Goal: Task Accomplishment & Management: Use online tool/utility

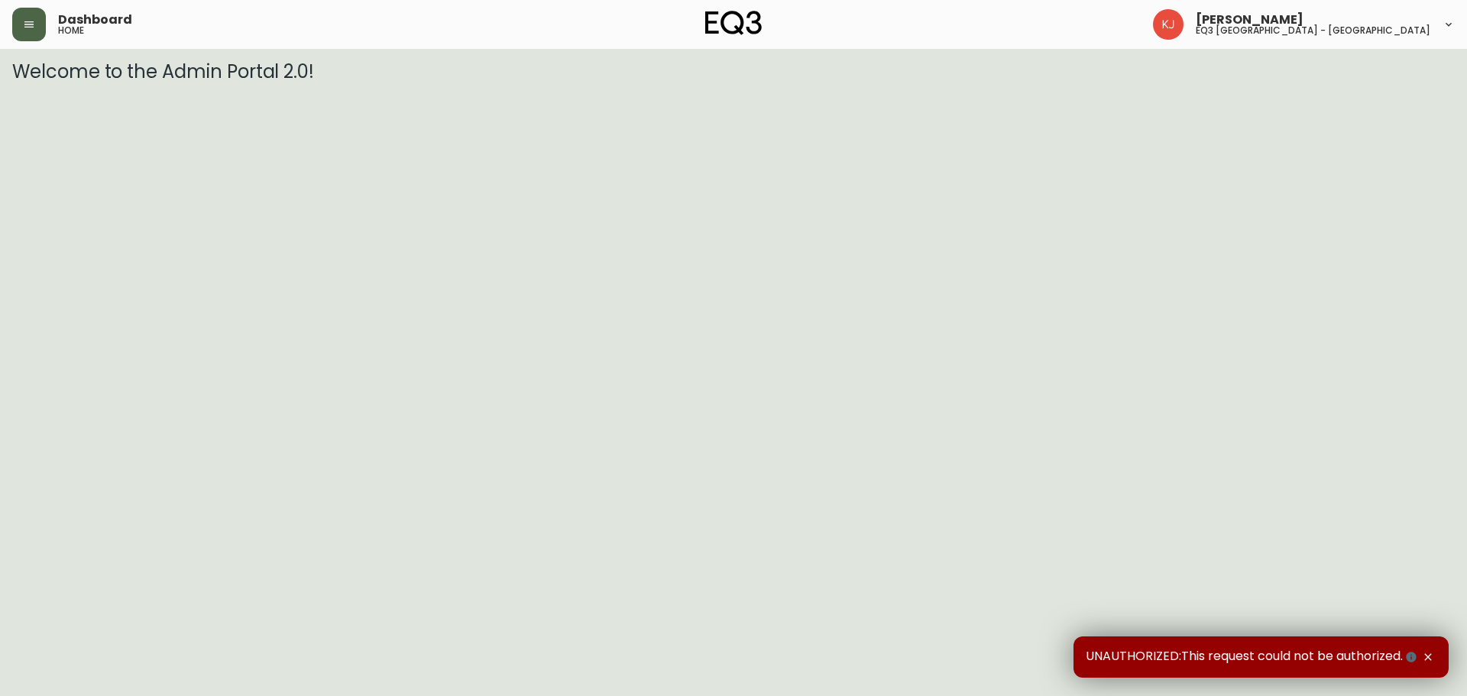
click at [18, 35] on button "button" at bounding box center [29, 25] width 34 height 34
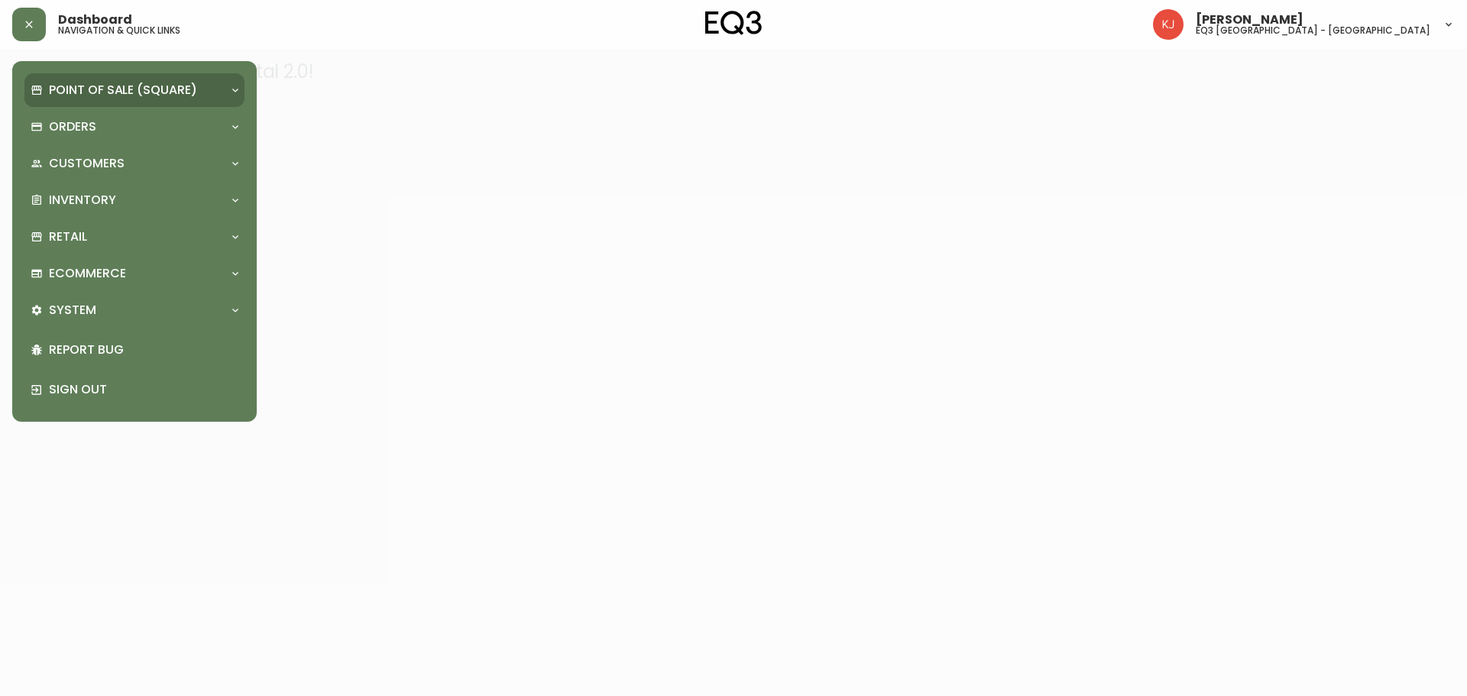
click at [91, 83] on p "Point of Sale (Square)" at bounding box center [123, 90] width 148 height 17
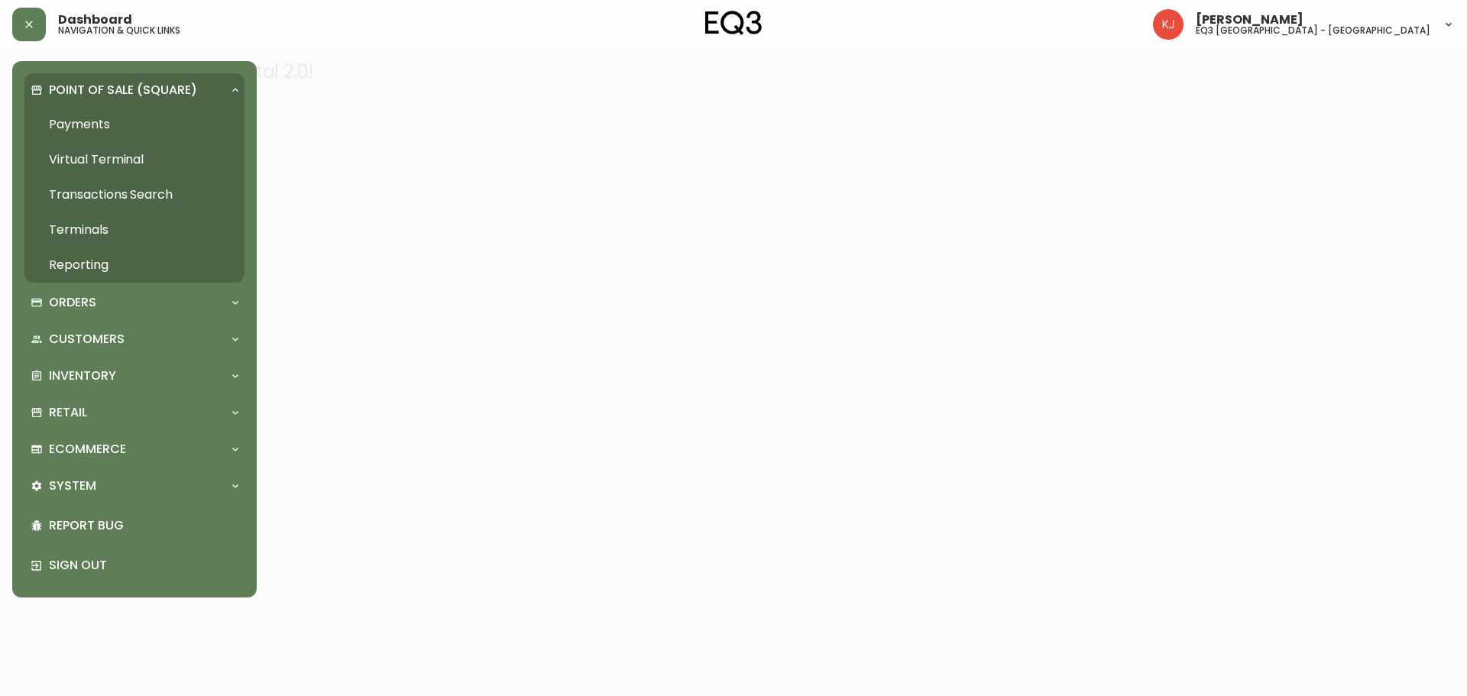
click at [89, 94] on p "Point of Sale (Square)" at bounding box center [123, 90] width 148 height 17
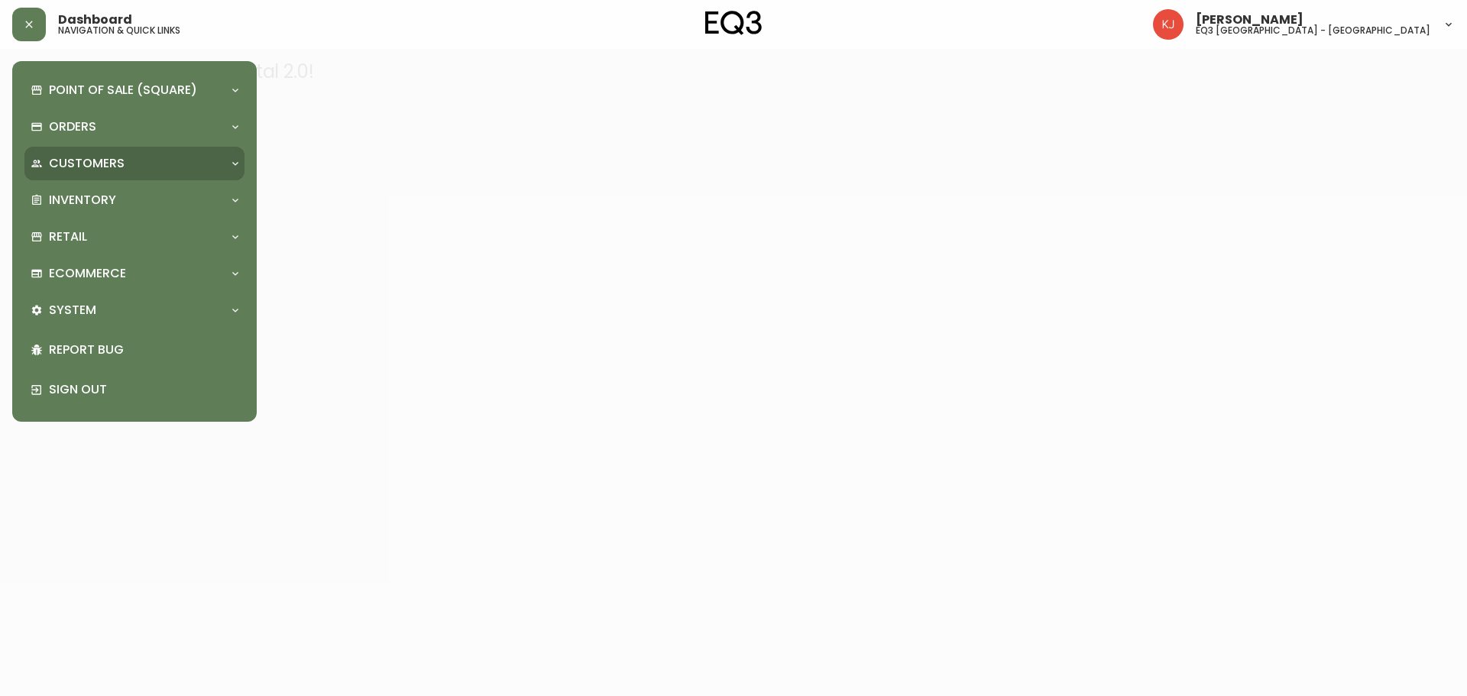
click at [131, 159] on div "Customers" at bounding box center [127, 163] width 193 height 17
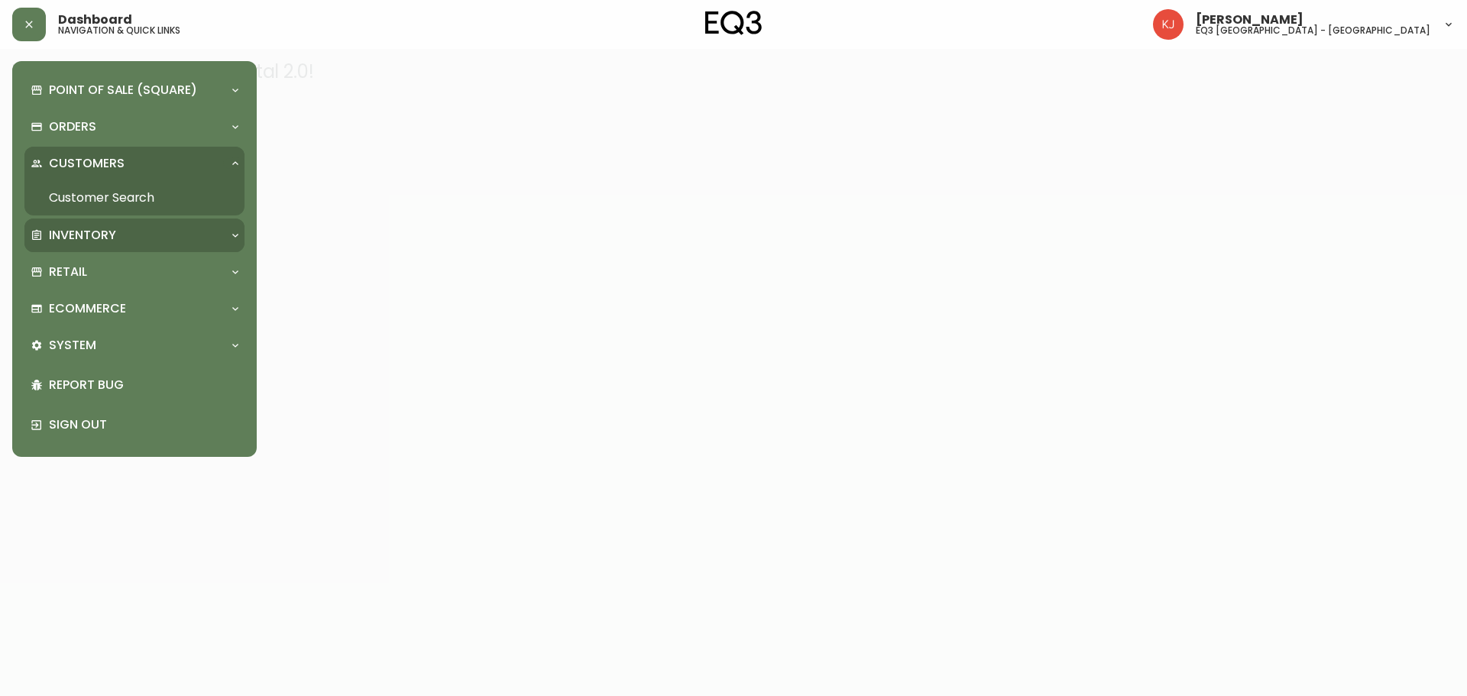
click at [84, 233] on p "Inventory" at bounding box center [82, 235] width 67 height 17
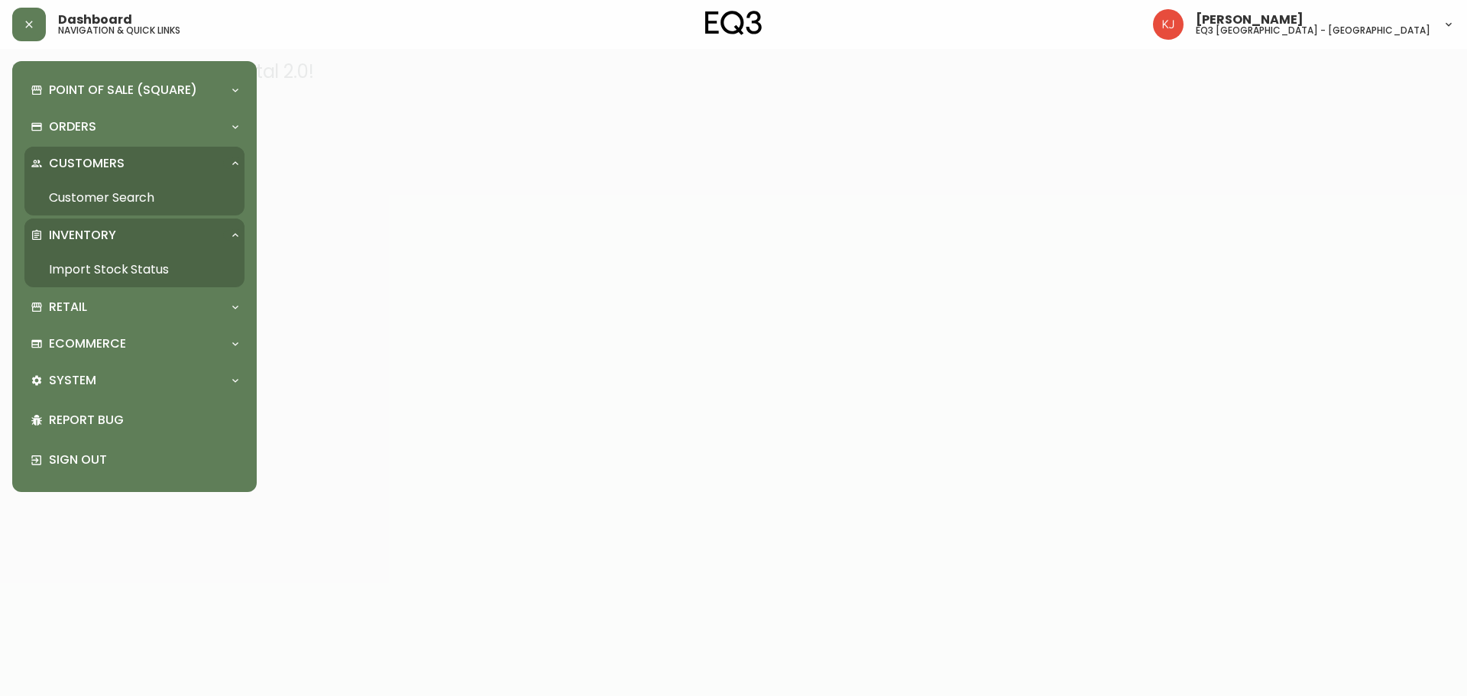
click at [62, 270] on link "Import Stock Status" at bounding box center [134, 269] width 220 height 35
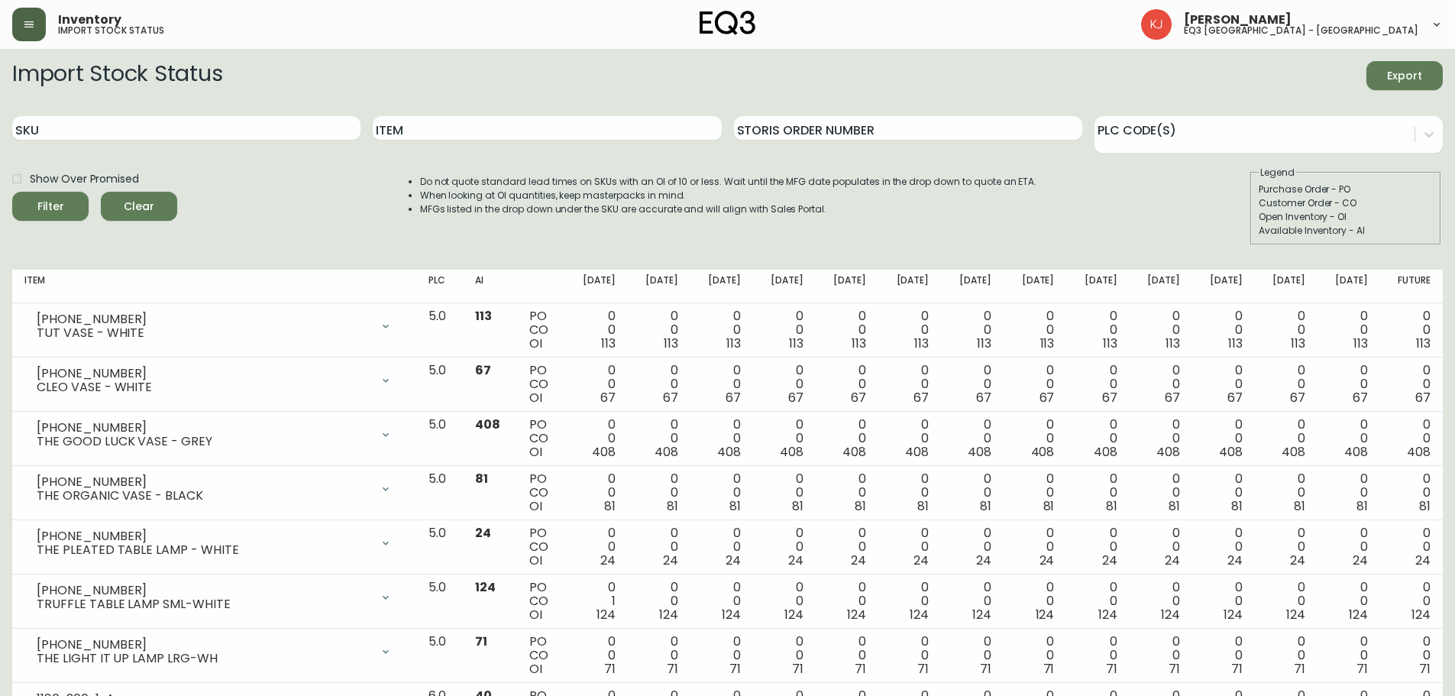
click at [24, 18] on button "button" at bounding box center [29, 25] width 34 height 34
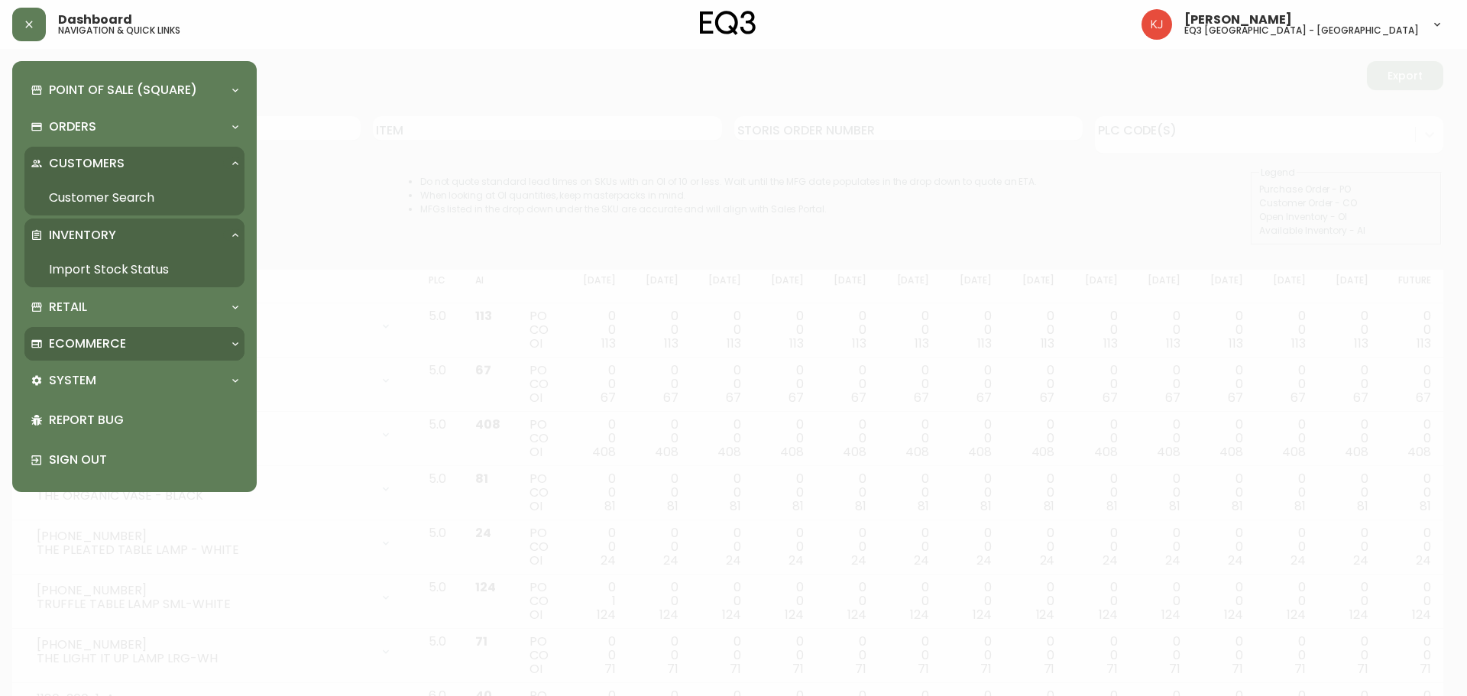
click at [79, 347] on p "Ecommerce" at bounding box center [87, 343] width 77 height 17
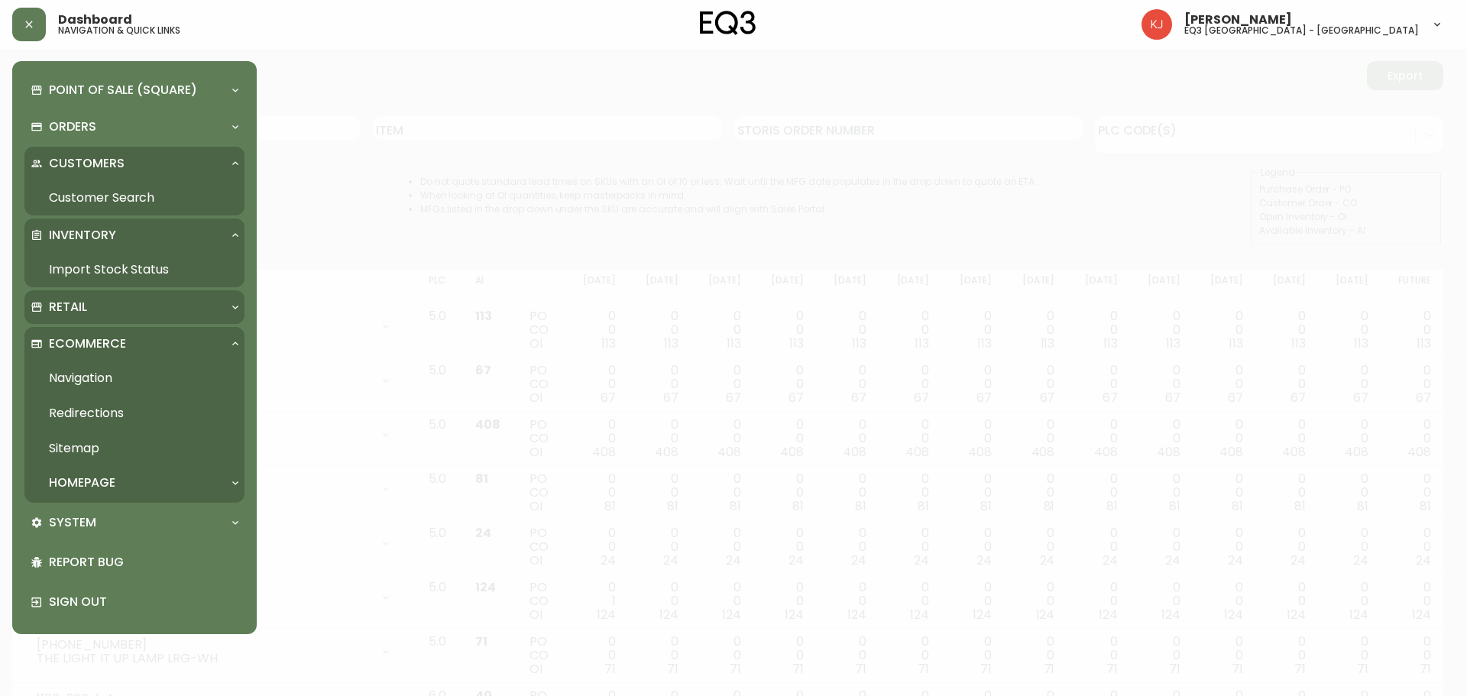
click at [76, 302] on p "Retail" at bounding box center [68, 307] width 38 height 17
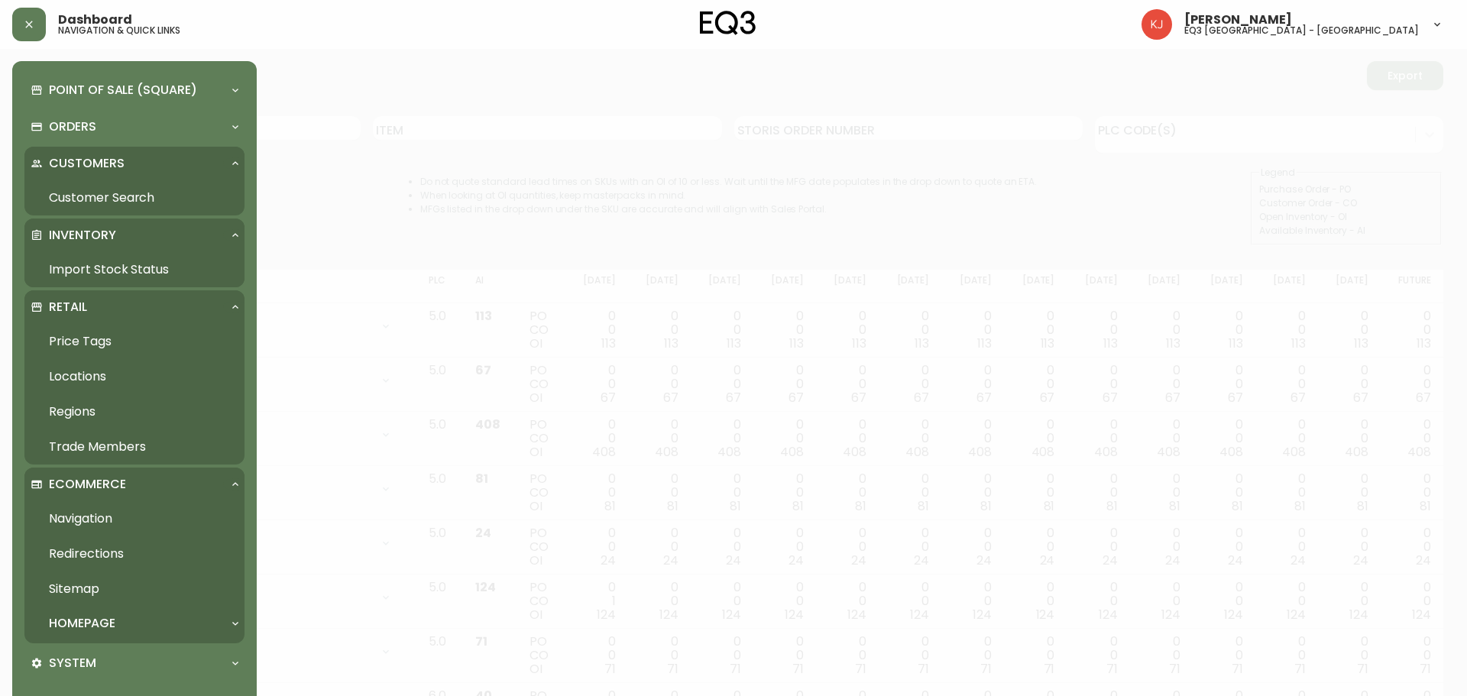
click at [75, 341] on link "Price Tags" at bounding box center [134, 341] width 220 height 35
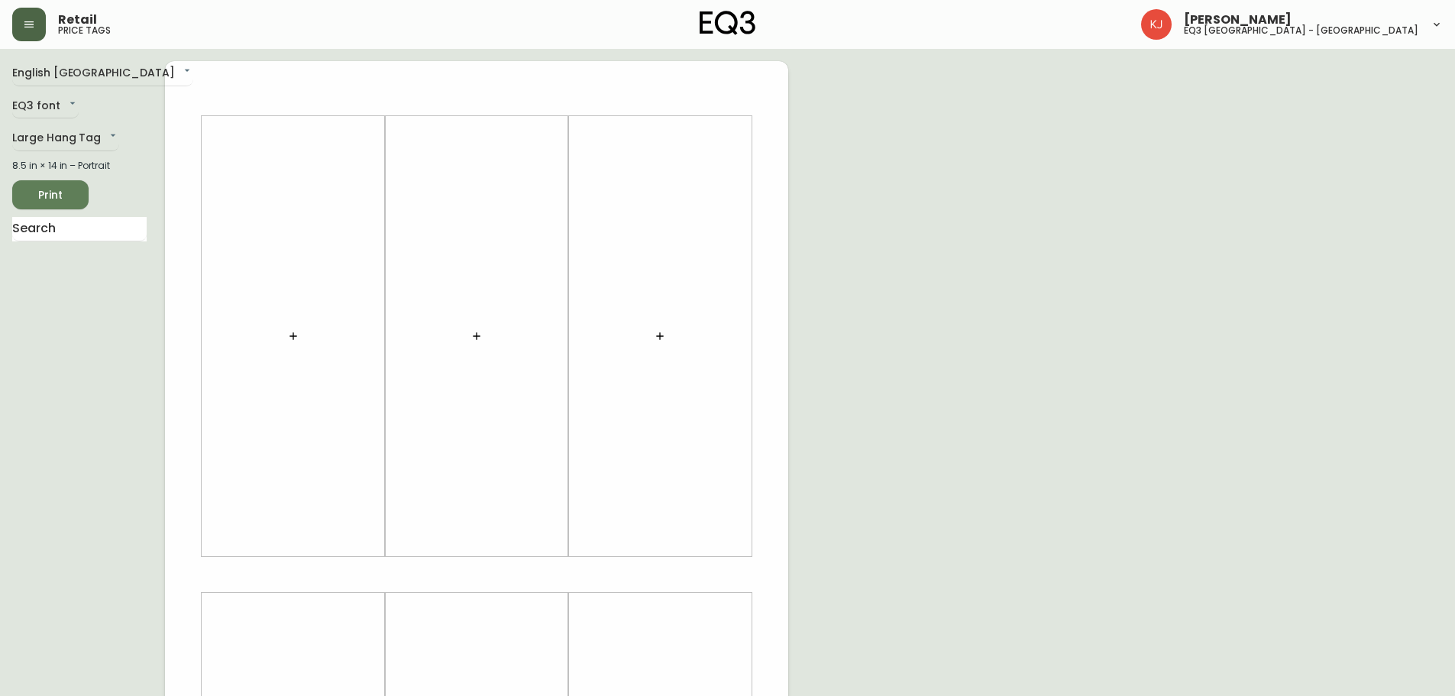
click at [27, 15] on button "button" at bounding box center [29, 25] width 34 height 34
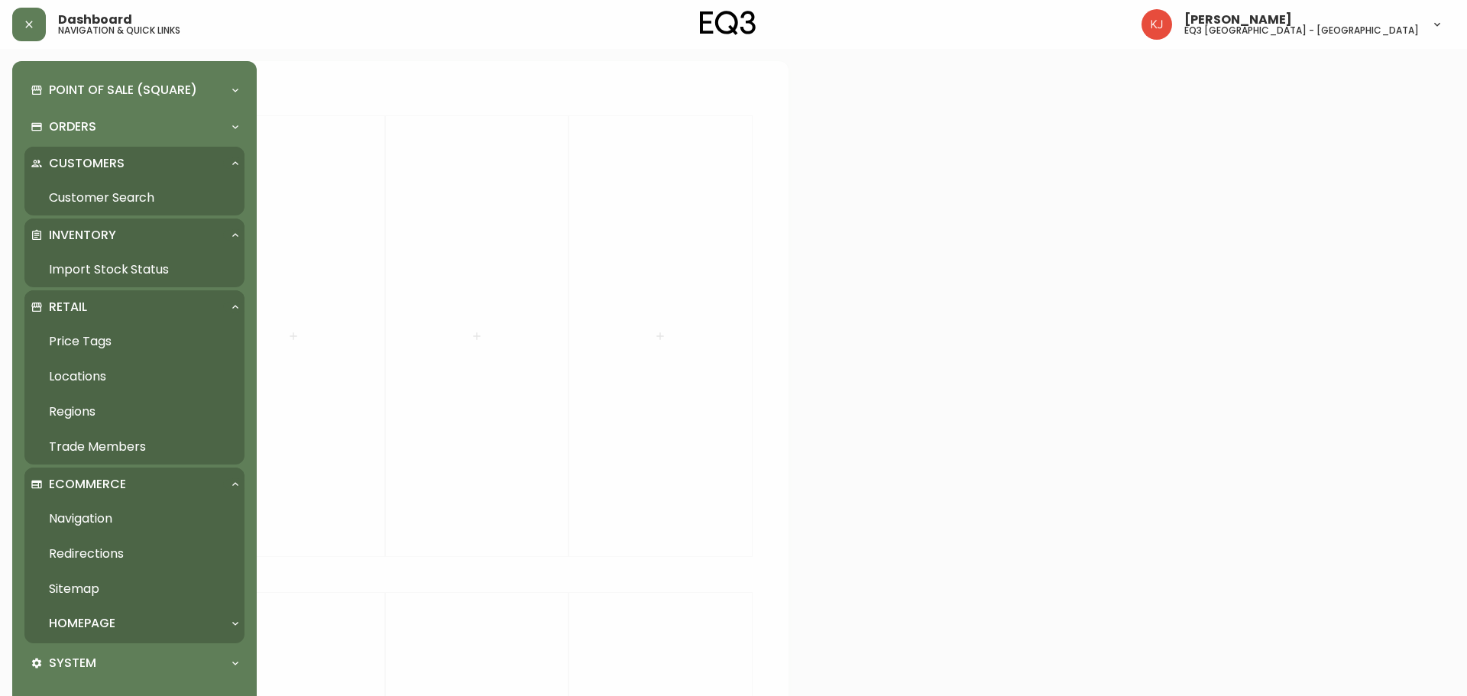
click at [74, 266] on link "Import Stock Status" at bounding box center [134, 269] width 220 height 35
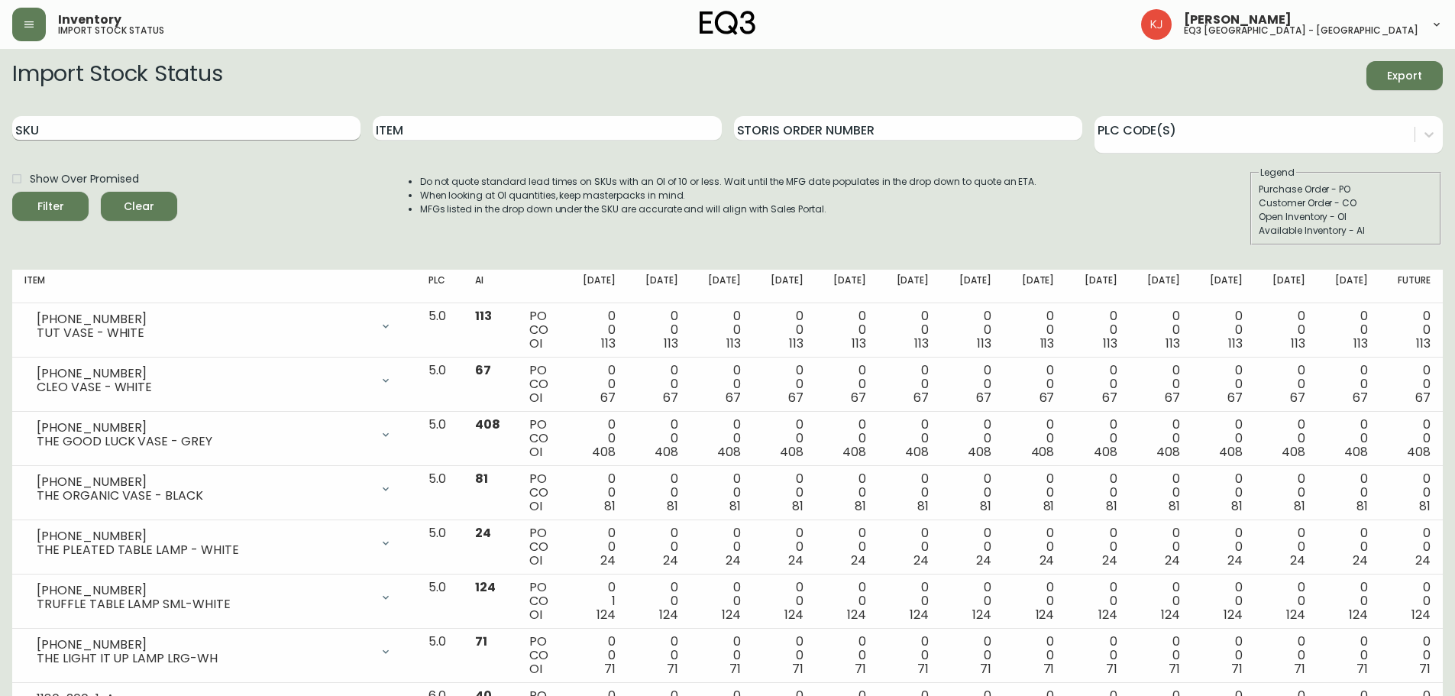
click at [163, 139] on input "SKU" at bounding box center [186, 128] width 348 height 24
paste input "[PHONE_NUMBER]"
type input "[PHONE_NUMBER]"
click at [12, 192] on button "Filter" at bounding box center [50, 206] width 76 height 29
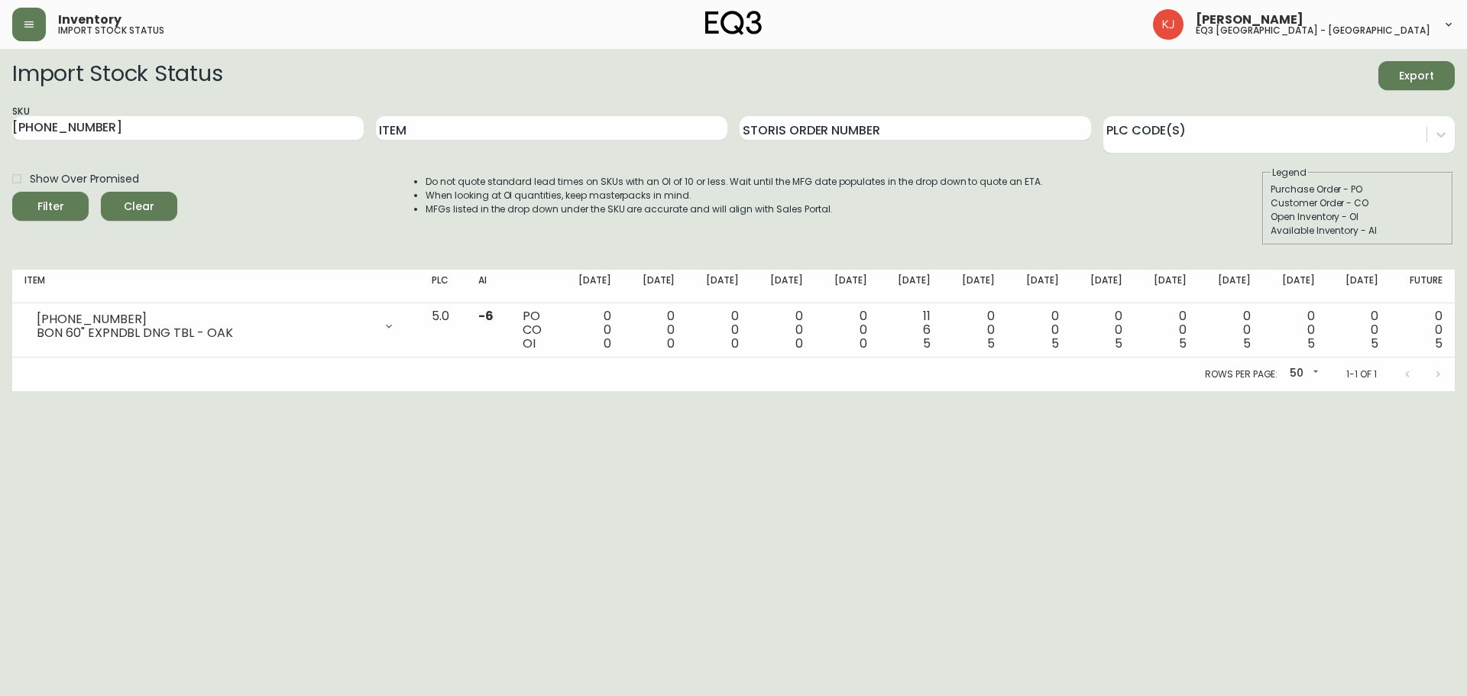
click at [159, 100] on form "Import Stock Status Export SKU [PHONE_NUMBER] Item Storis Order Number PLC Code…" at bounding box center [733, 153] width 1442 height 184
